Goal: Find specific page/section: Find specific page/section

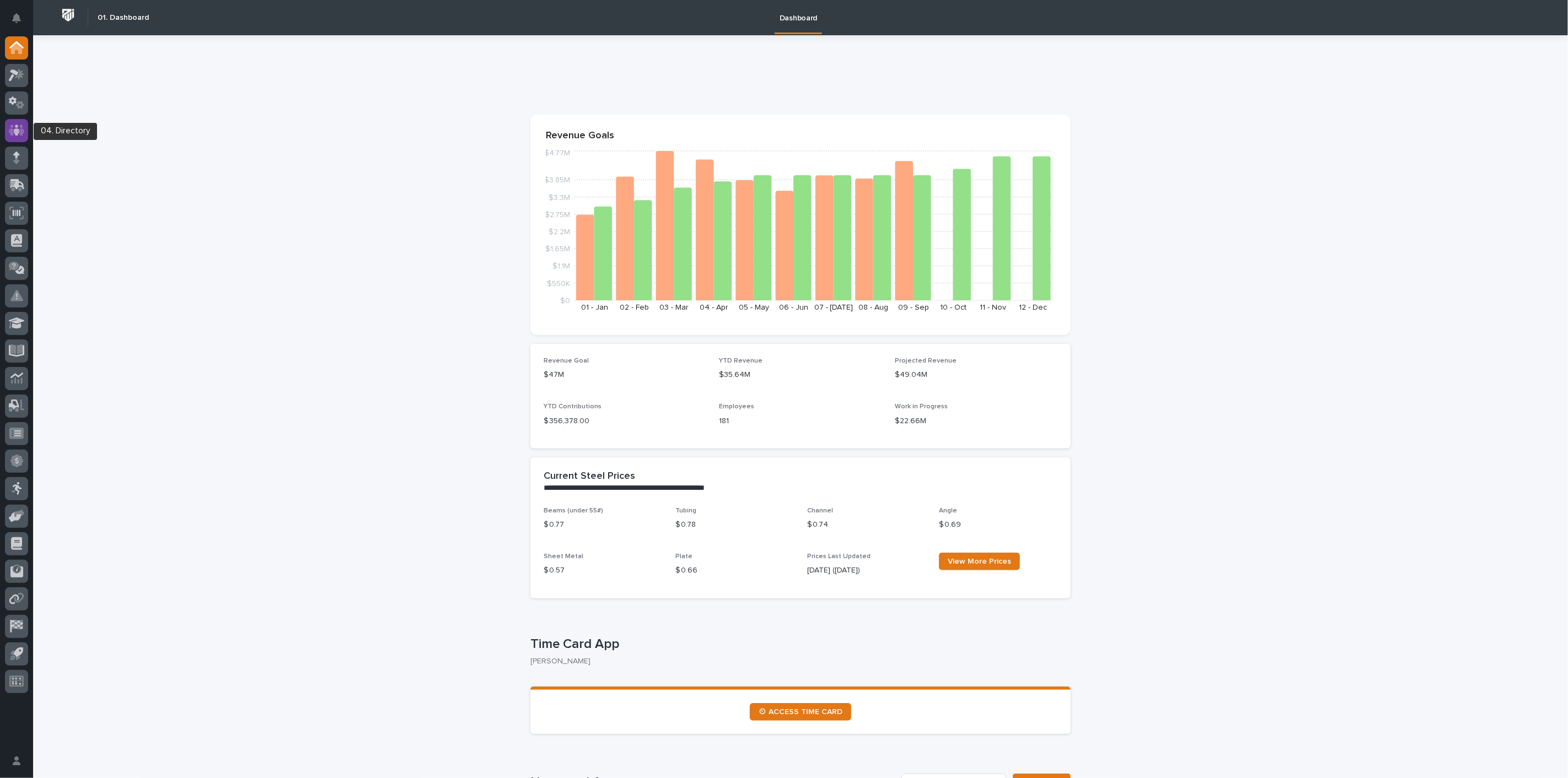
click at [16, 130] on icon at bounding box center [16, 130] width 7 height 11
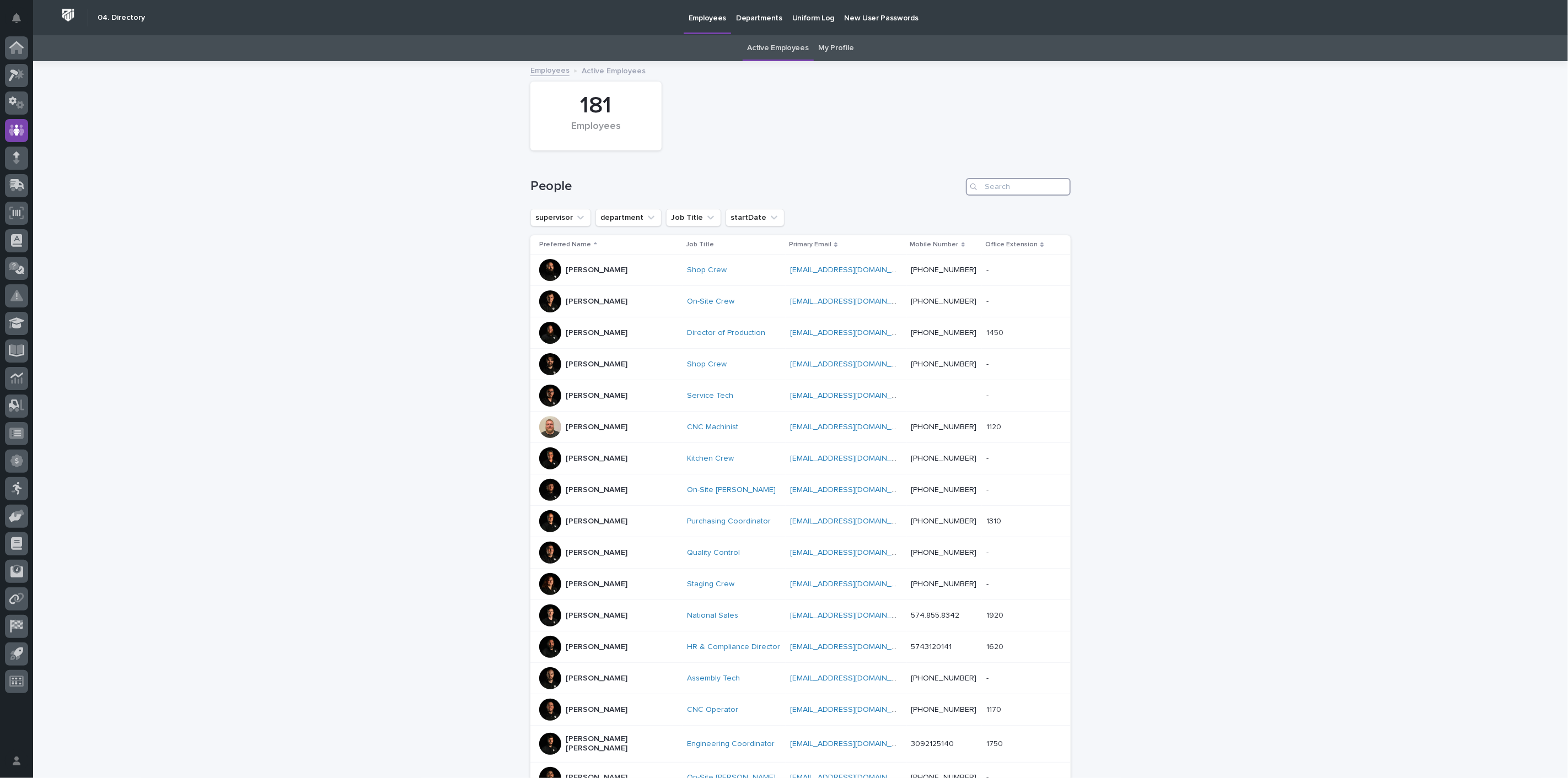
click at [1030, 184] on input "Search" at bounding box center [1018, 187] width 104 height 18
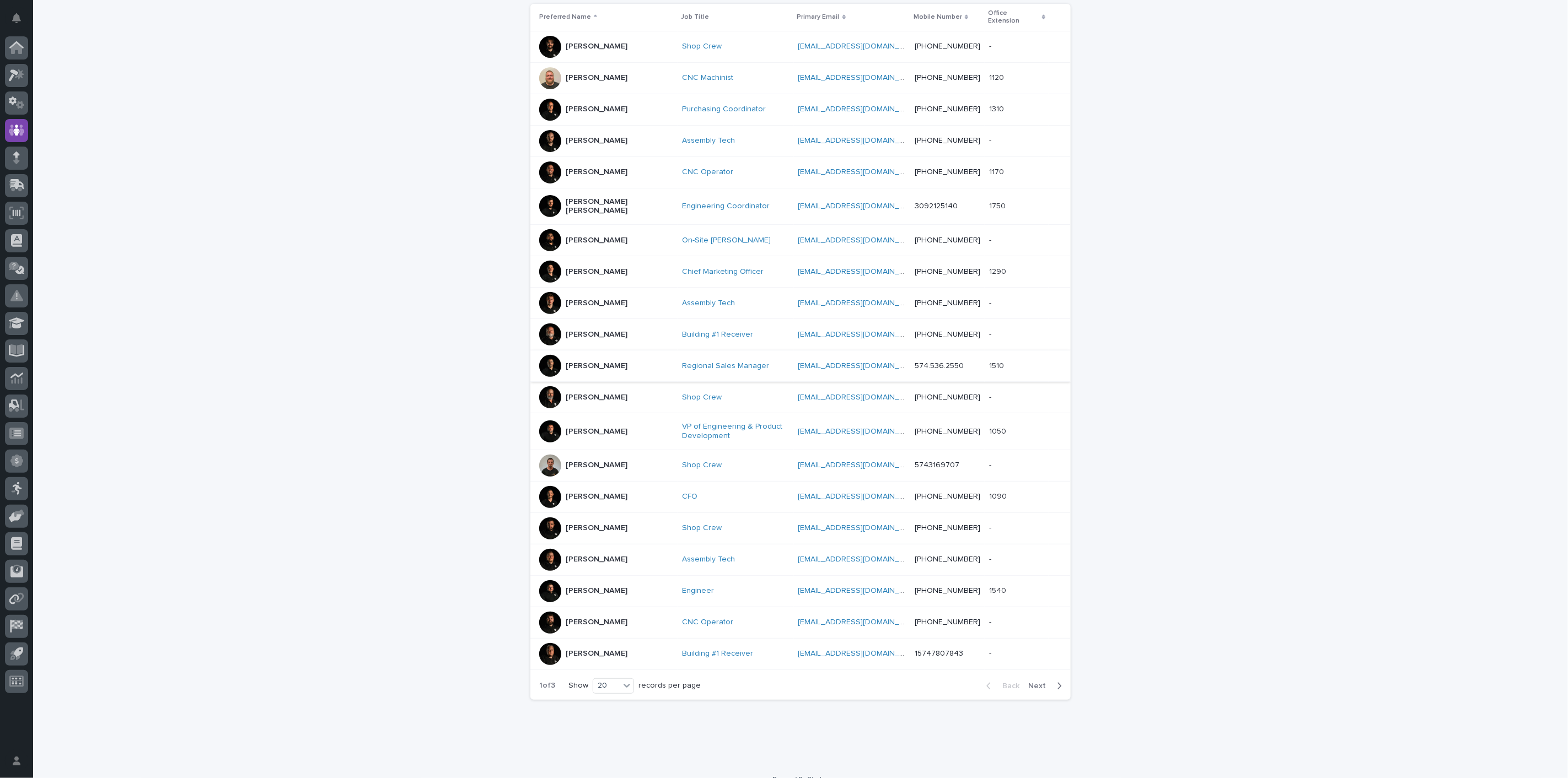
scroll to position [231, 0]
type input "[PERSON_NAME]"
click at [1057, 681] on icon "button" at bounding box center [1059, 686] width 5 height 10
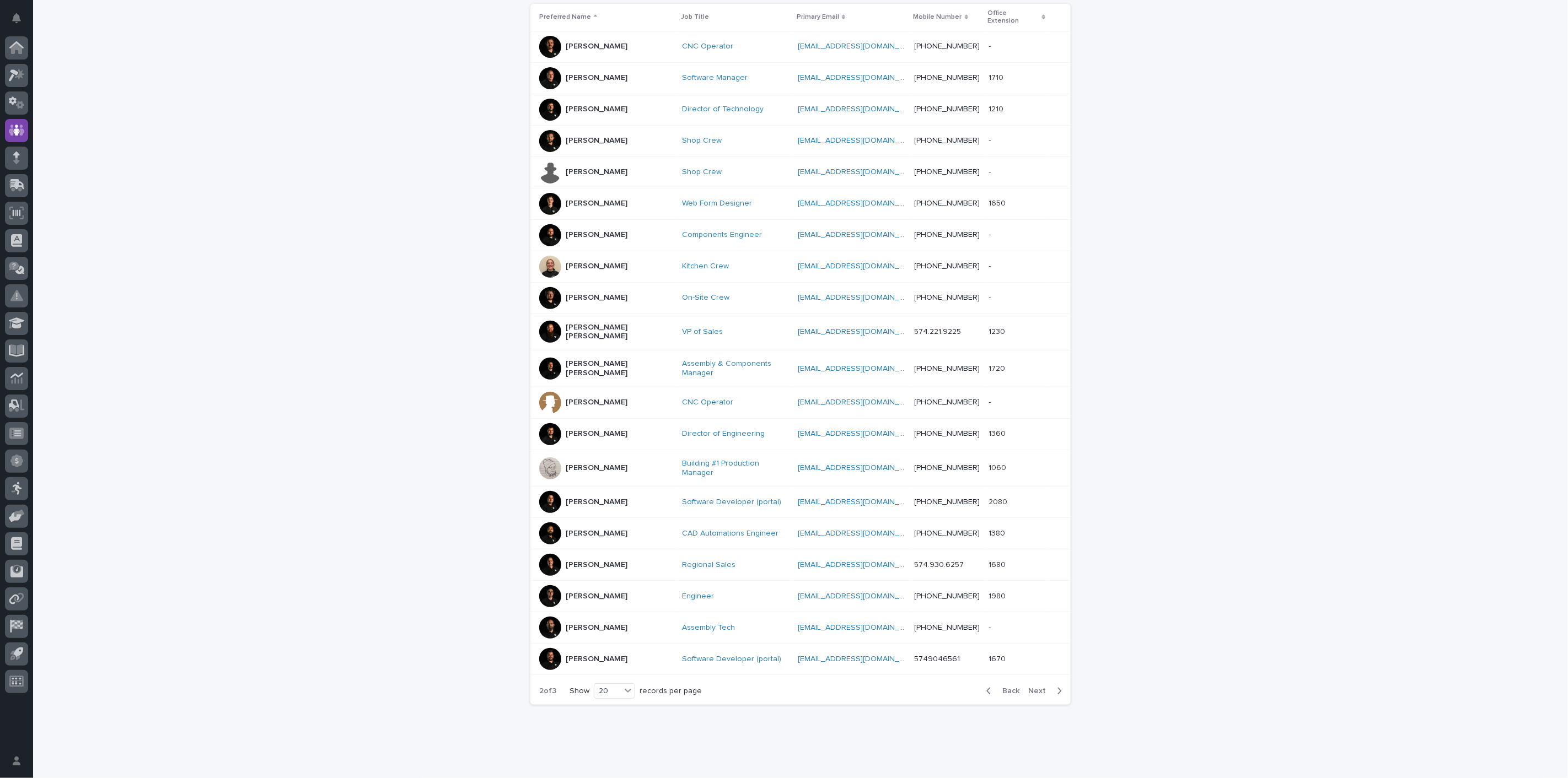
click at [586, 560] on p "[PERSON_NAME]" at bounding box center [596, 565] width 62 height 9
